Goal: Check status: Check status

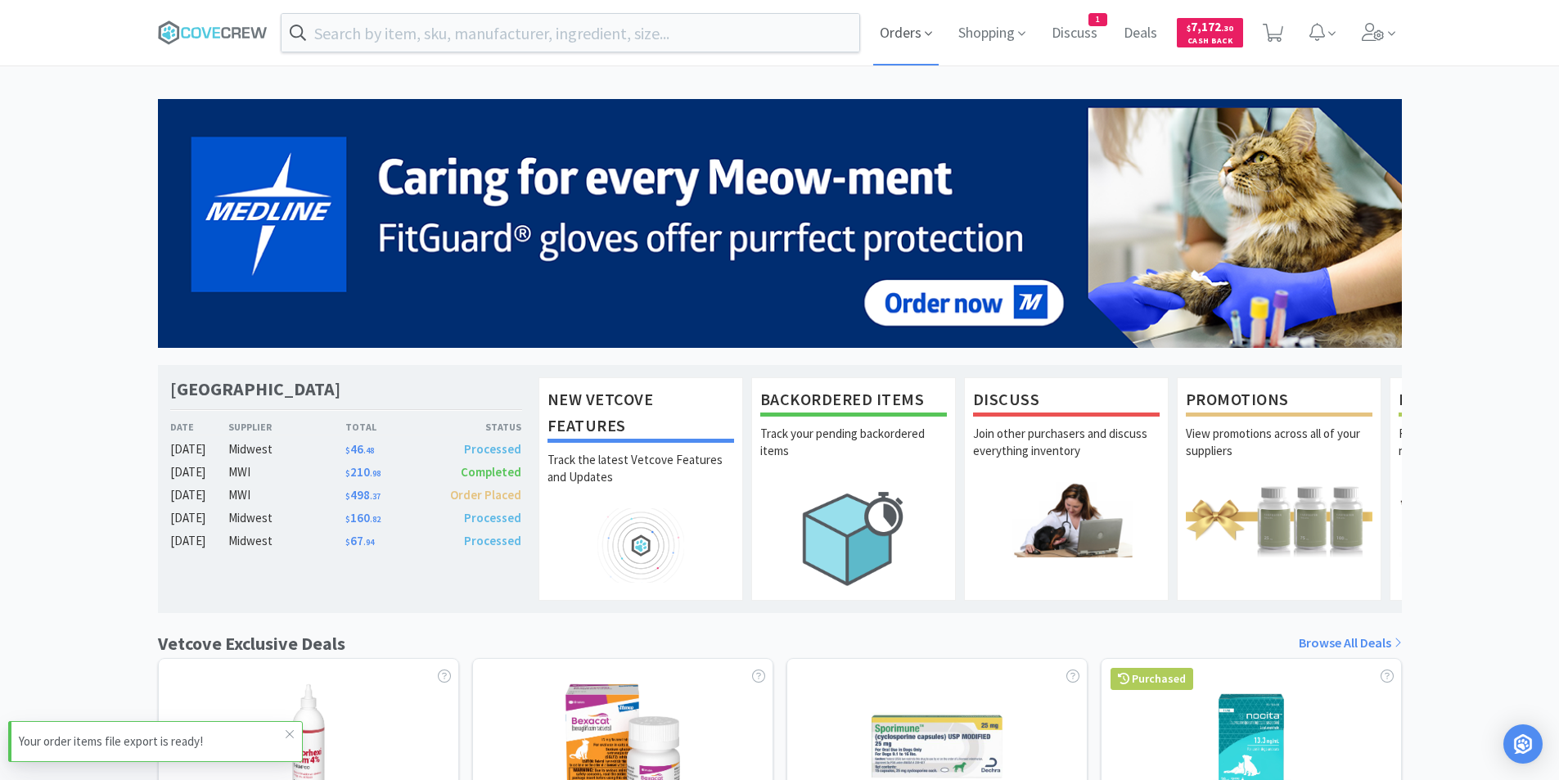
click at [914, 40] on span "Orders" at bounding box center [905, 32] width 65 height 65
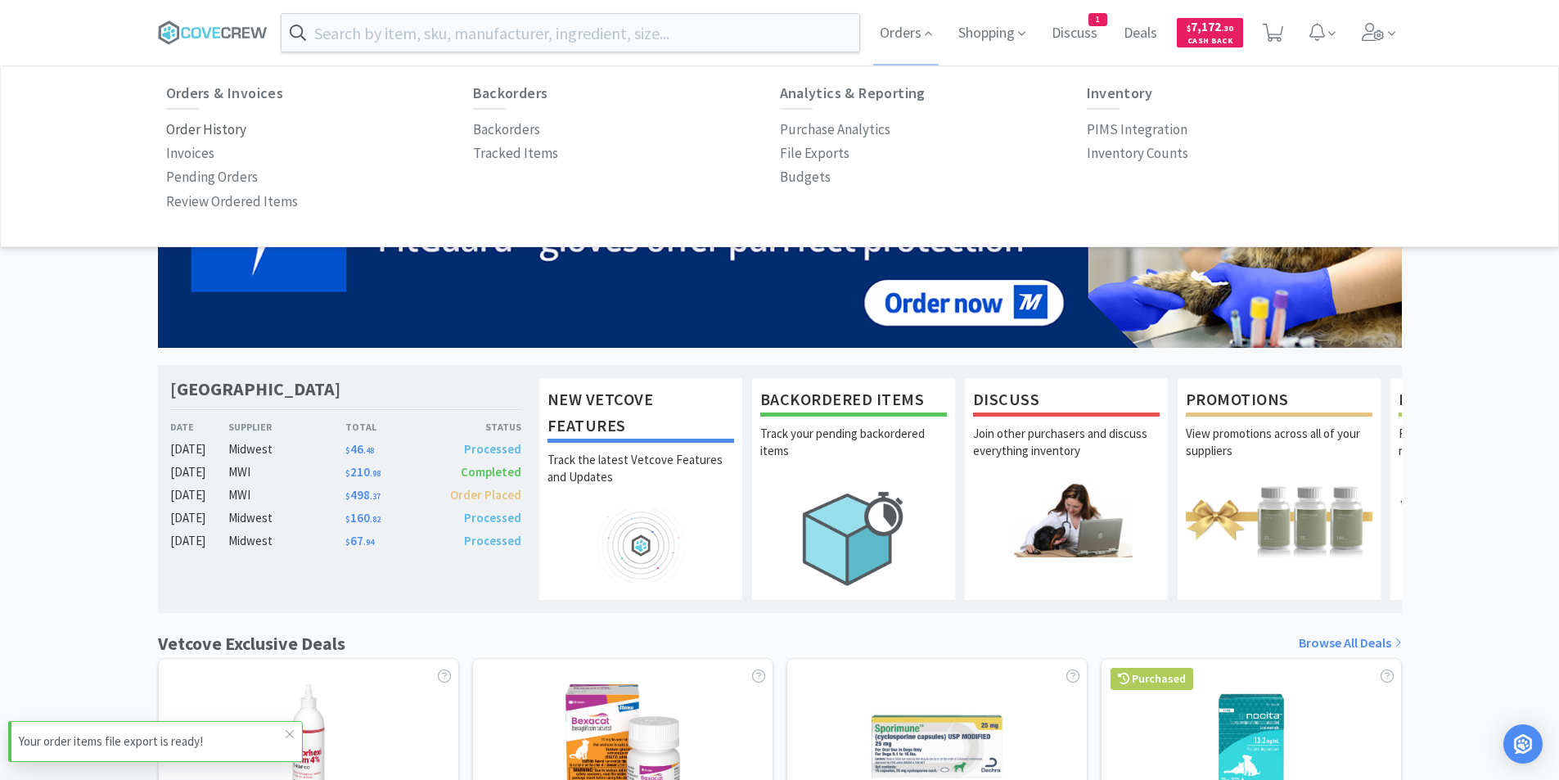
click at [225, 130] on p "Order History" at bounding box center [206, 130] width 80 height 22
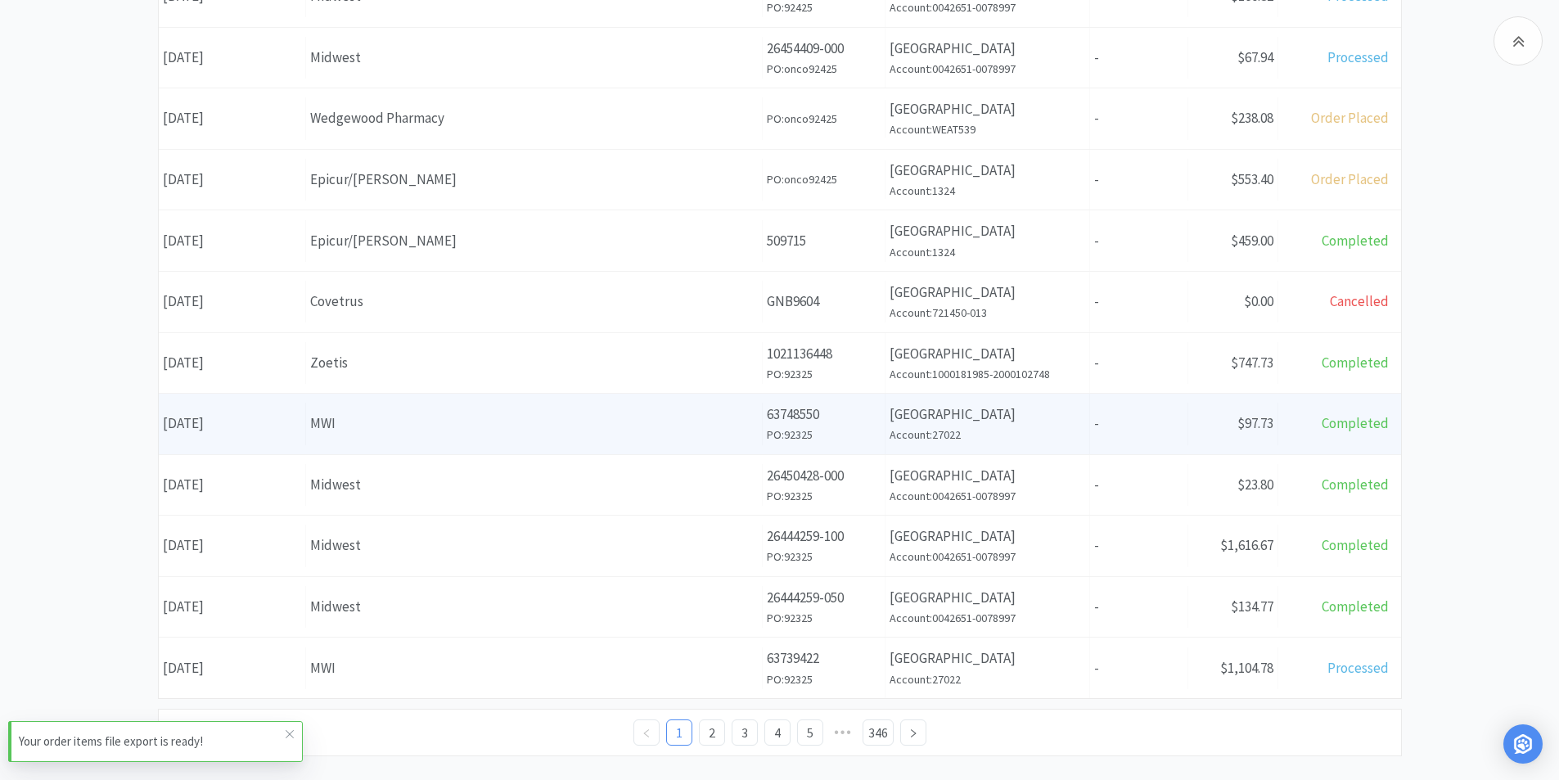
scroll to position [570, 0]
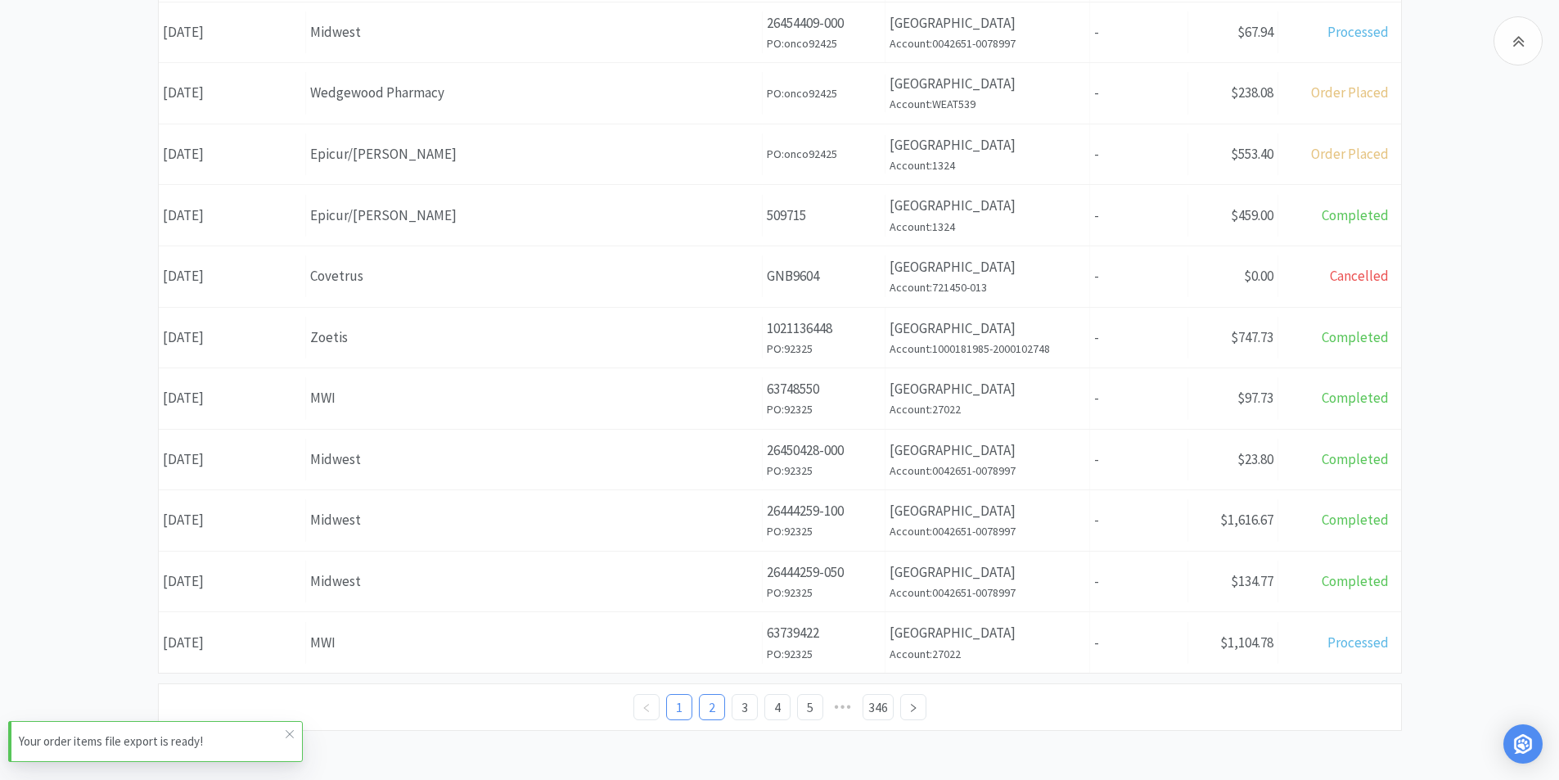
click at [705, 709] on link "2" at bounding box center [712, 707] width 25 height 25
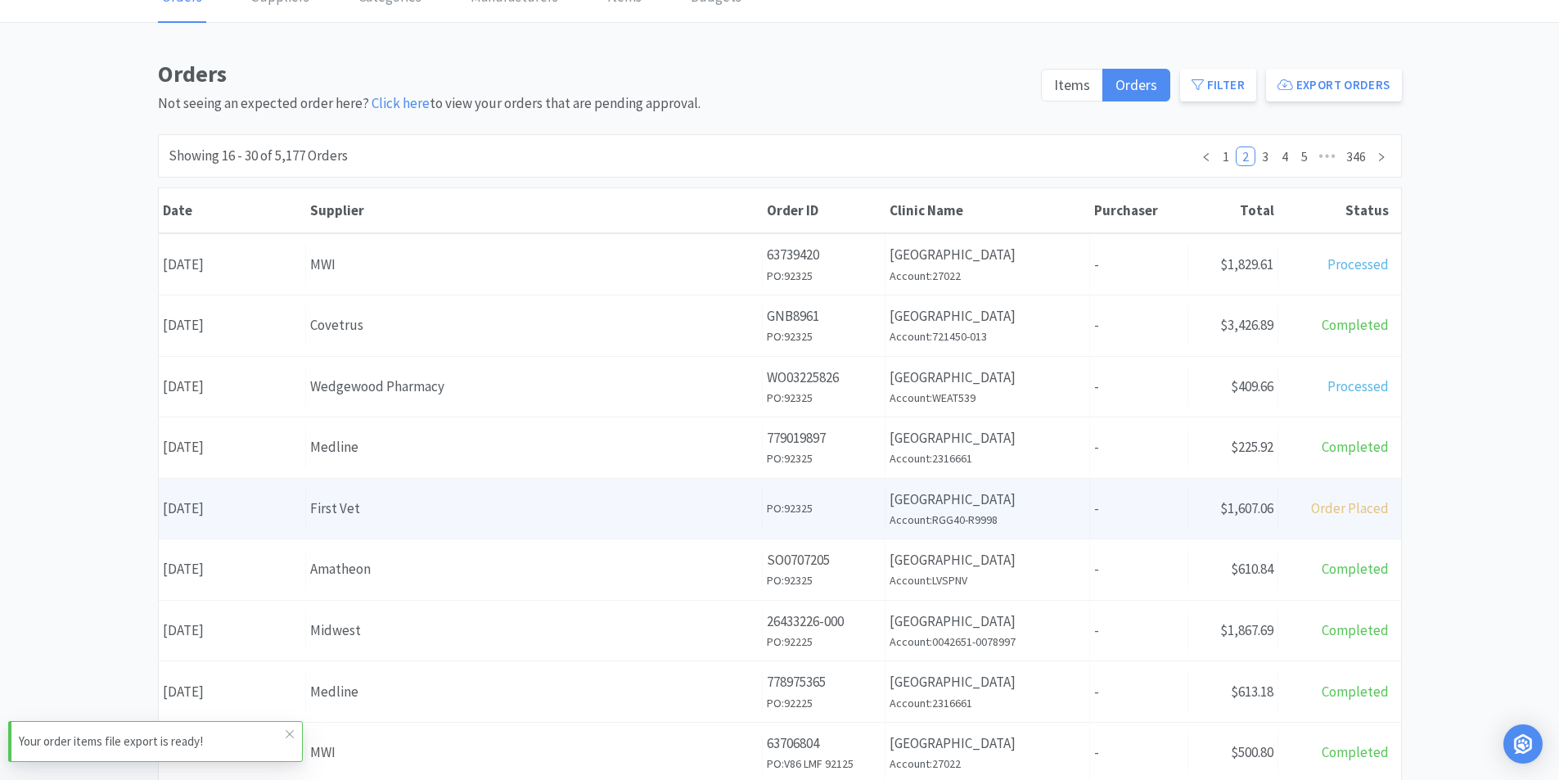
scroll to position [164, 0]
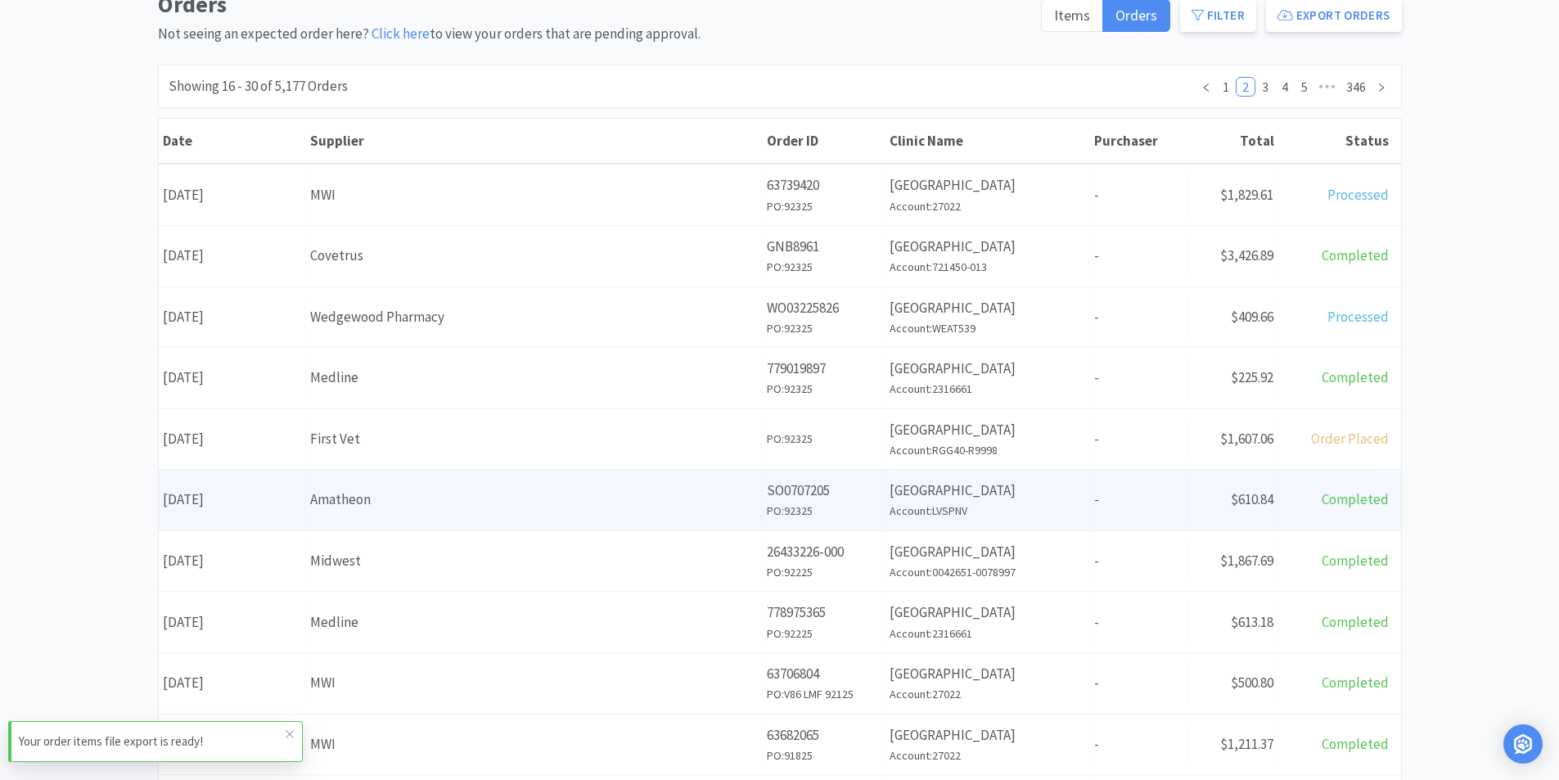
click at [375, 500] on div "Amatheon" at bounding box center [534, 500] width 448 height 22
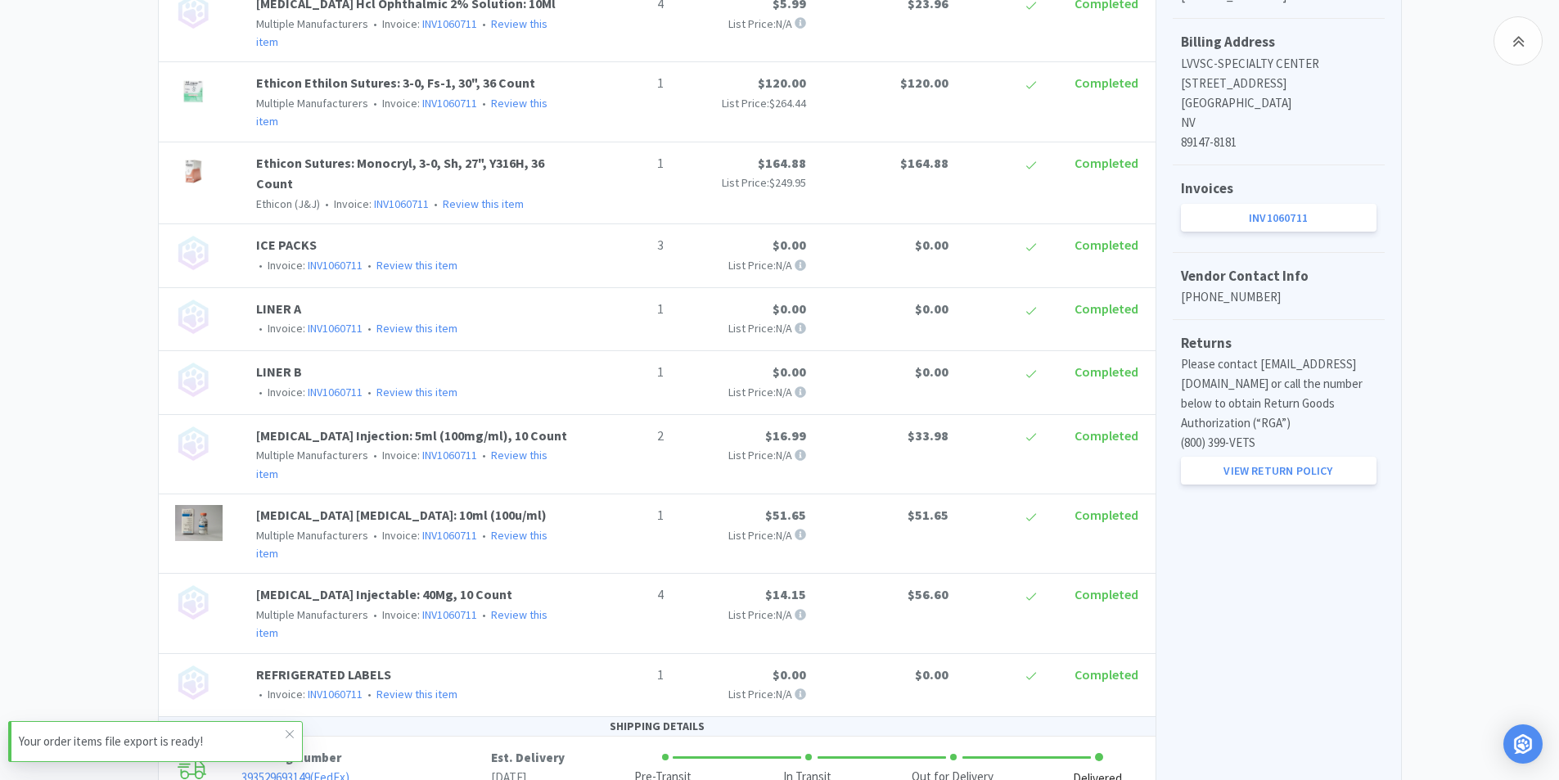
scroll to position [737, 0]
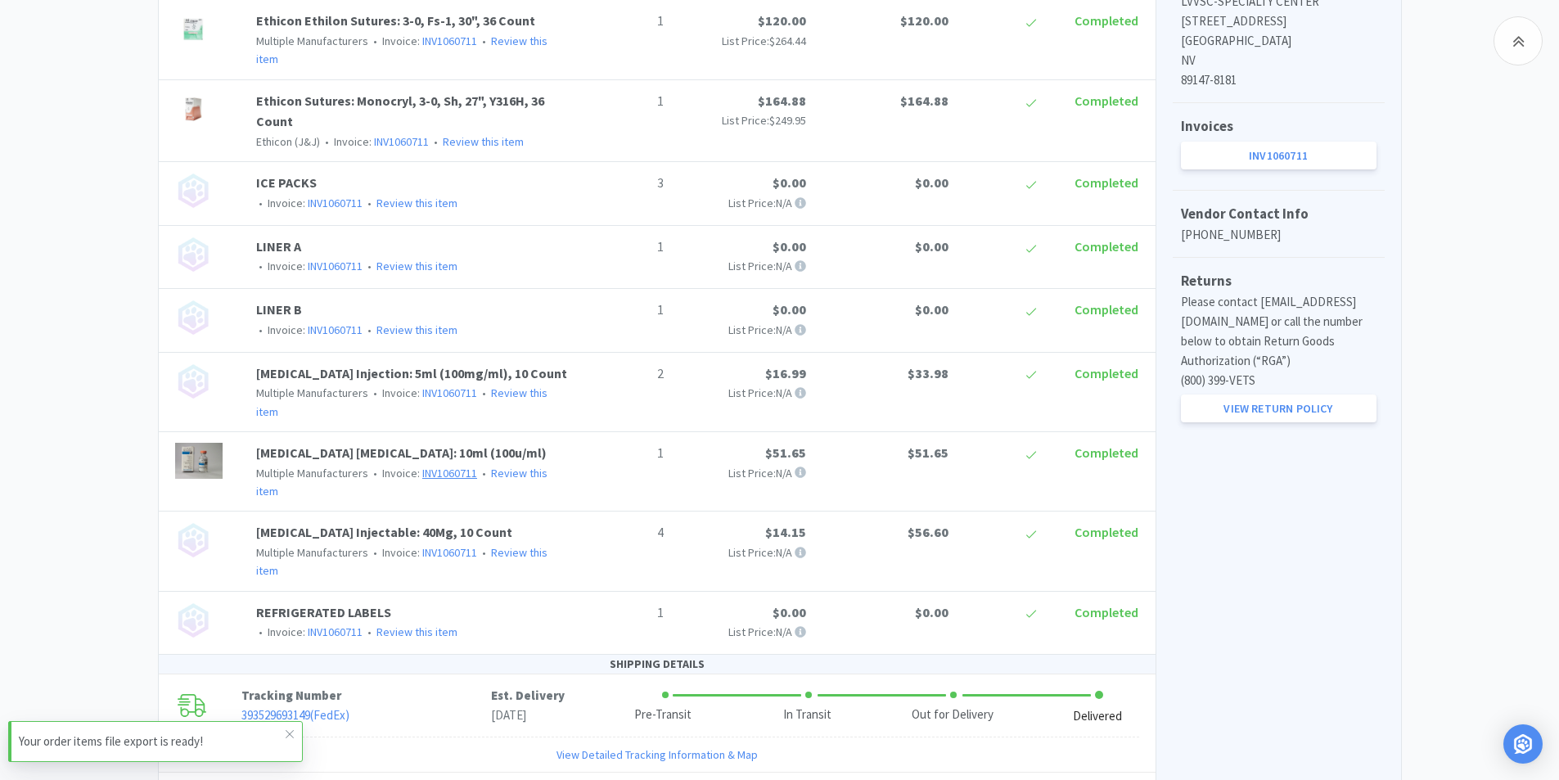
click at [462, 466] on link "INV1060711" at bounding box center [449, 473] width 55 height 15
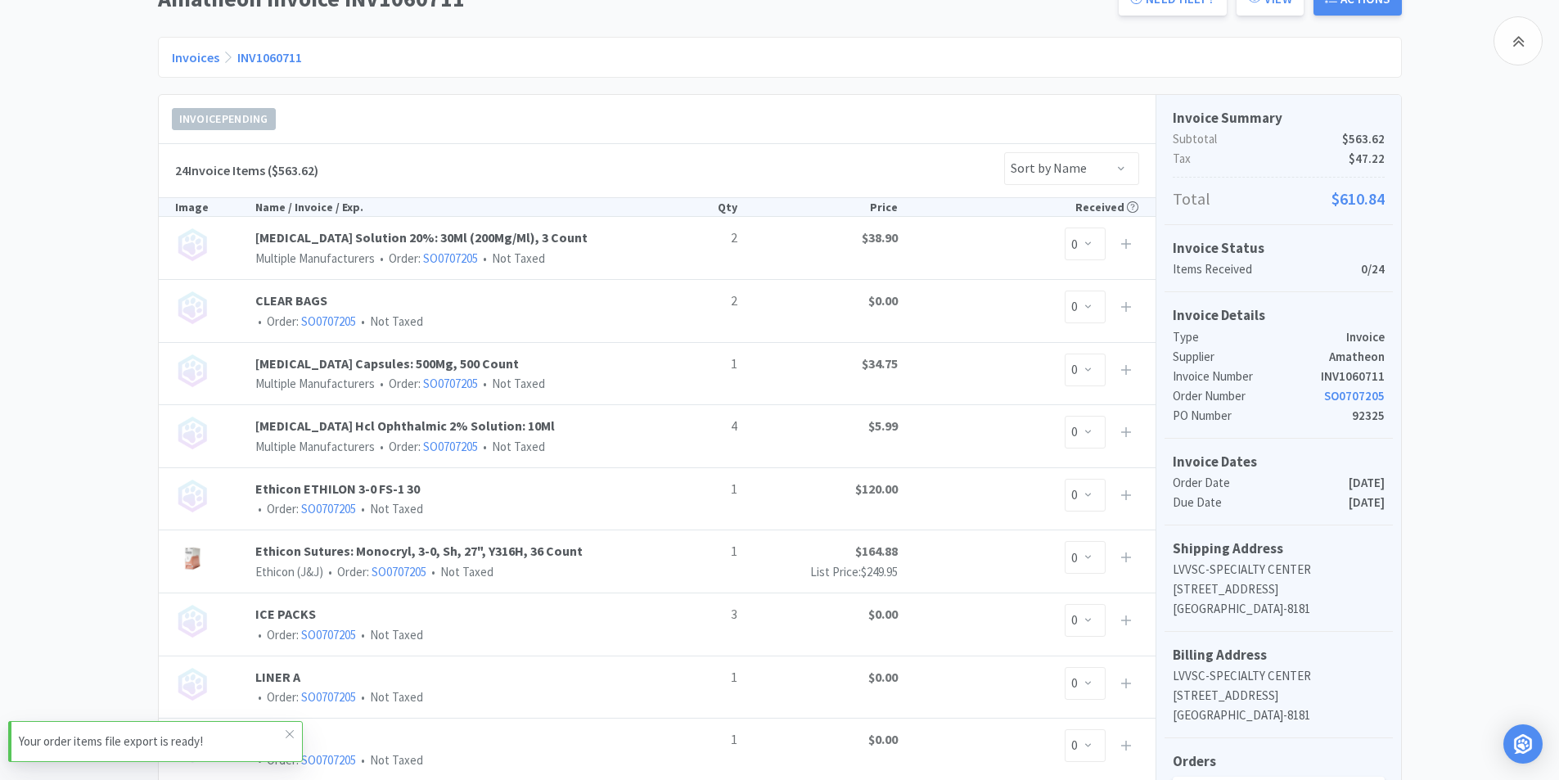
scroll to position [82, 0]
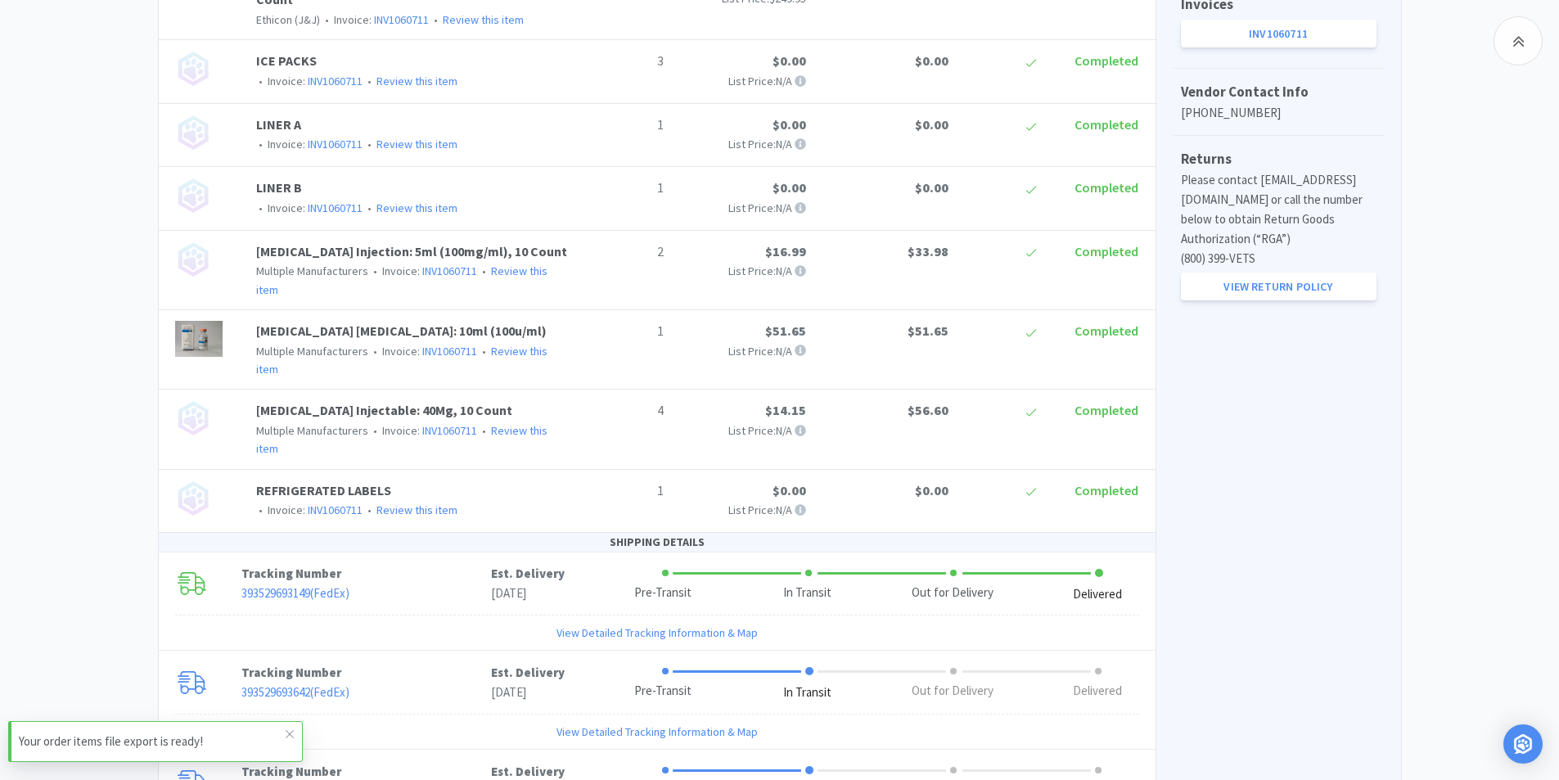
scroll to position [849, 0]
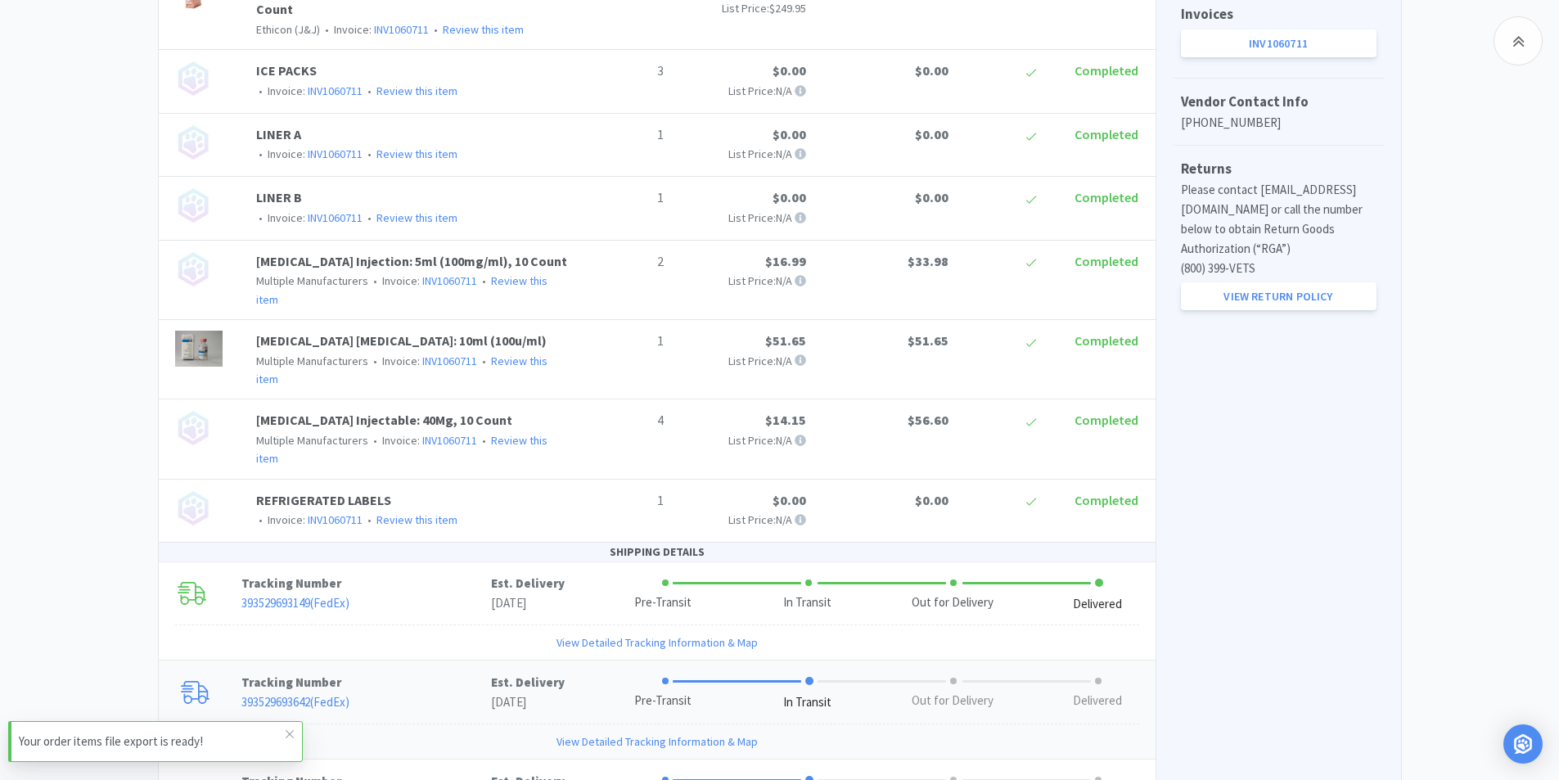
click at [298, 694] on link "393529693642 ( FedEx )" at bounding box center [295, 702] width 108 height 16
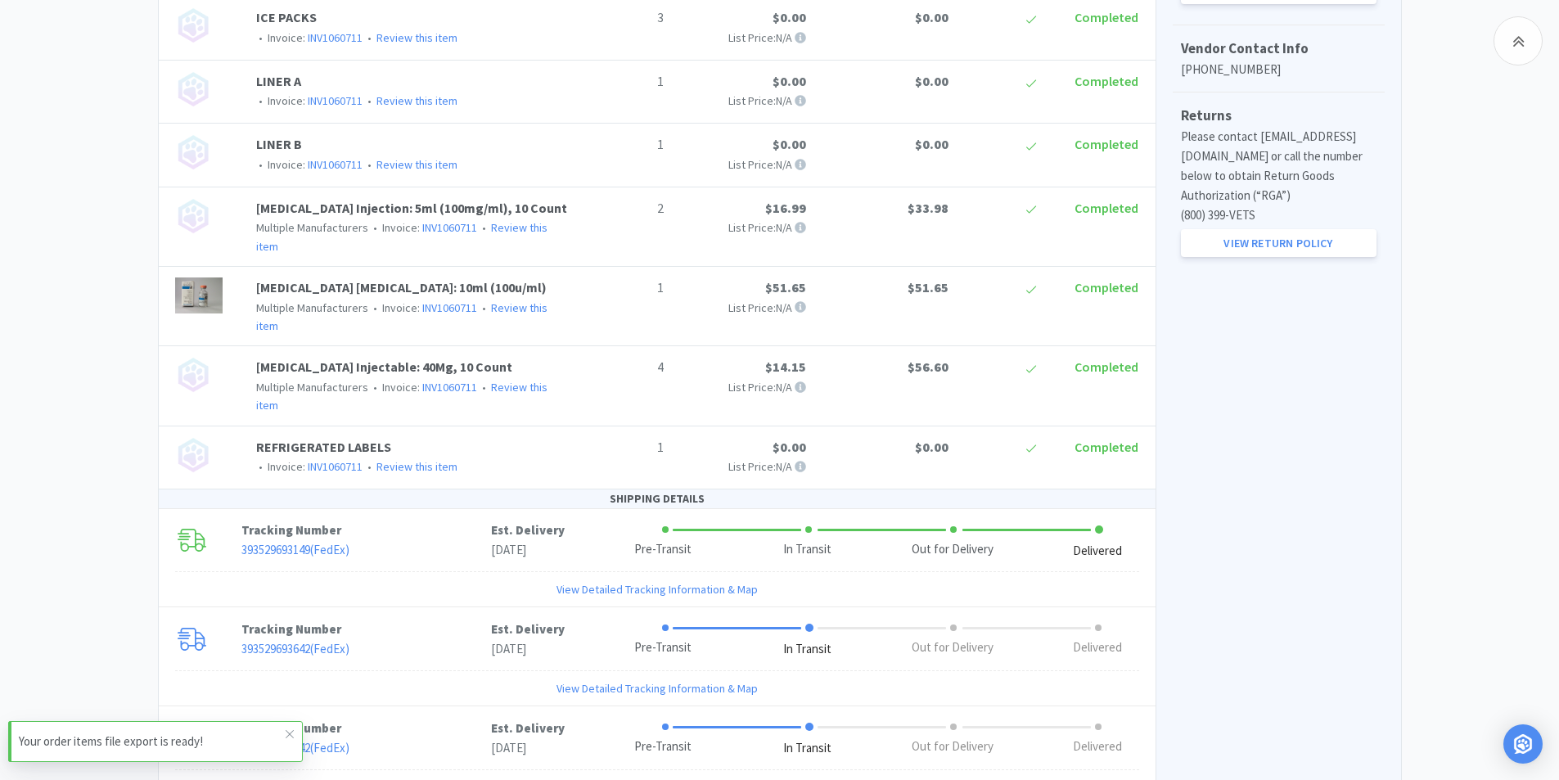
scroll to position [930, 0]
